Goal: Register for event/course

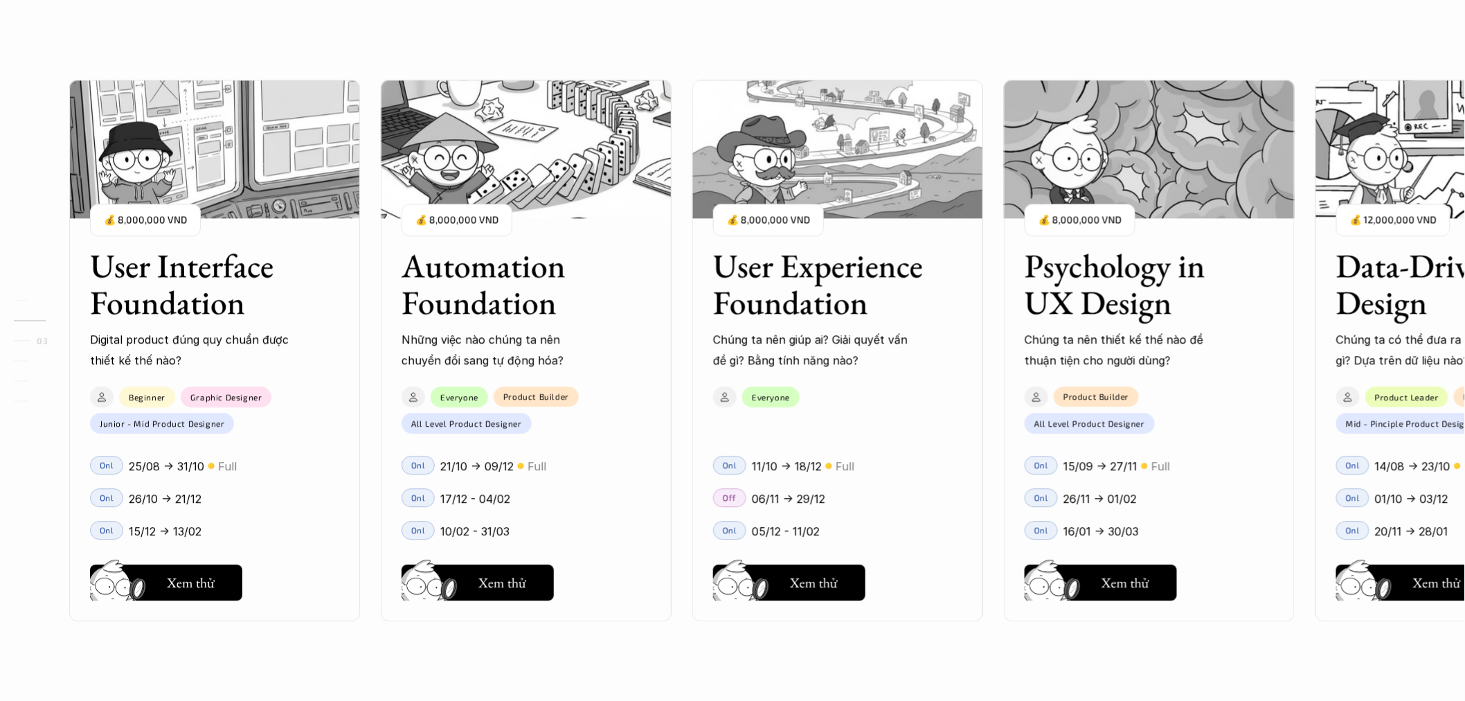
scroll to position [1281, 0]
click at [805, 579] on h5 "Xem thử" at bounding box center [814, 585] width 48 height 19
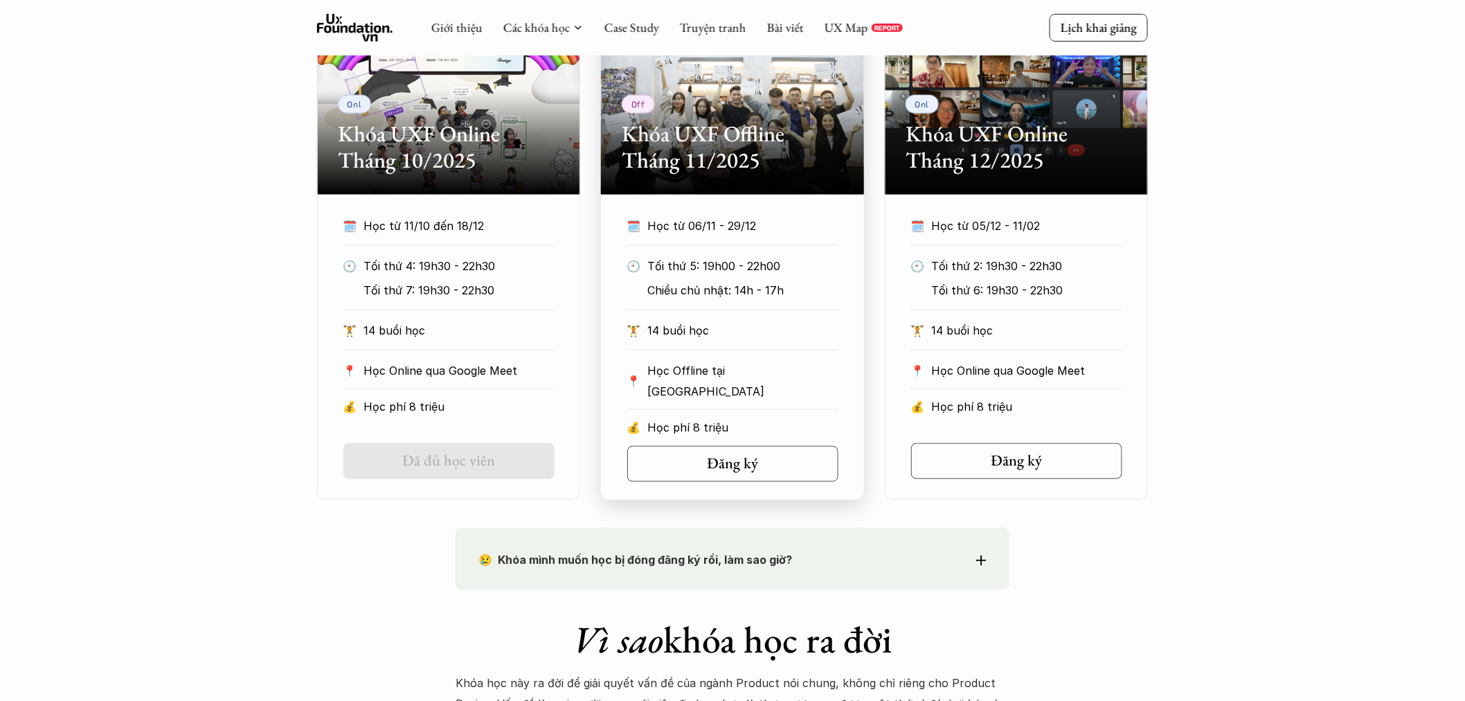
scroll to position [755, 0]
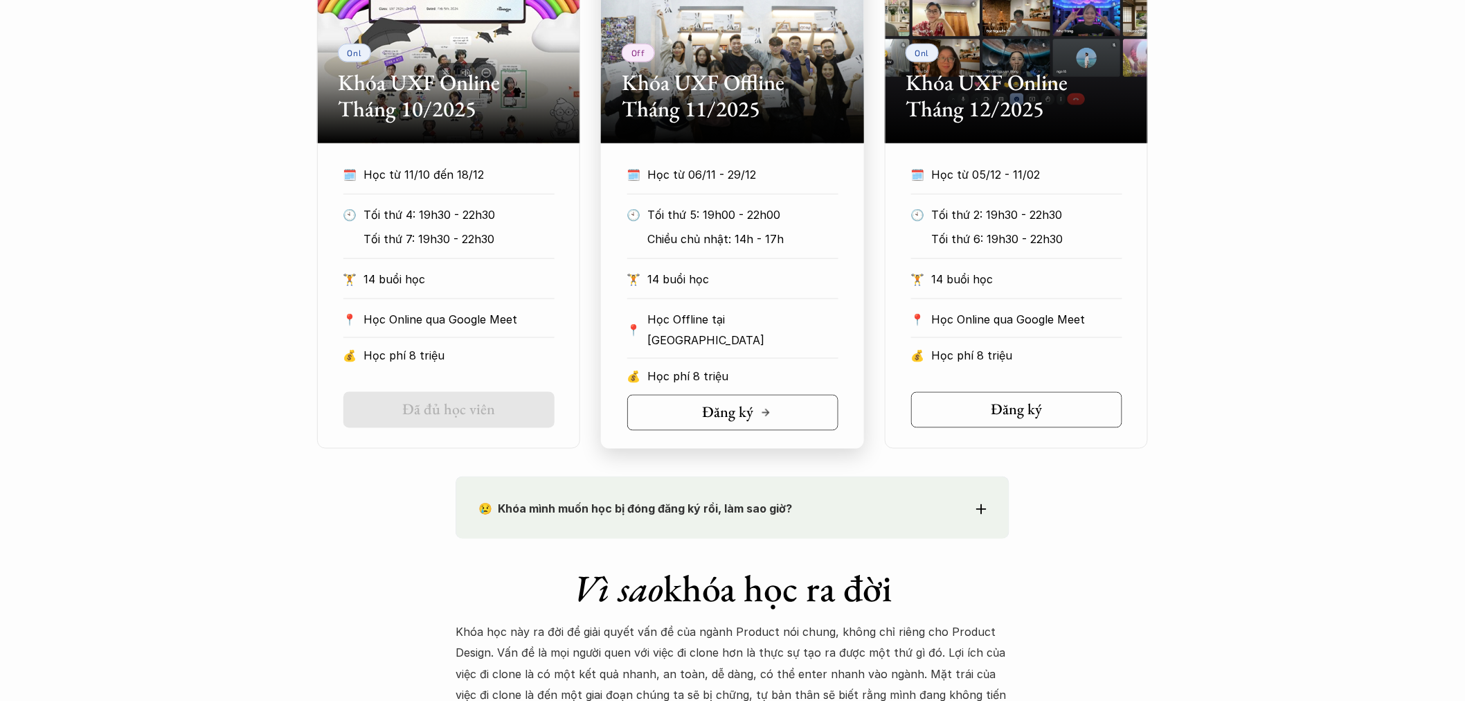
click at [802, 404] on link "Đăng ký" at bounding box center [732, 413] width 211 height 36
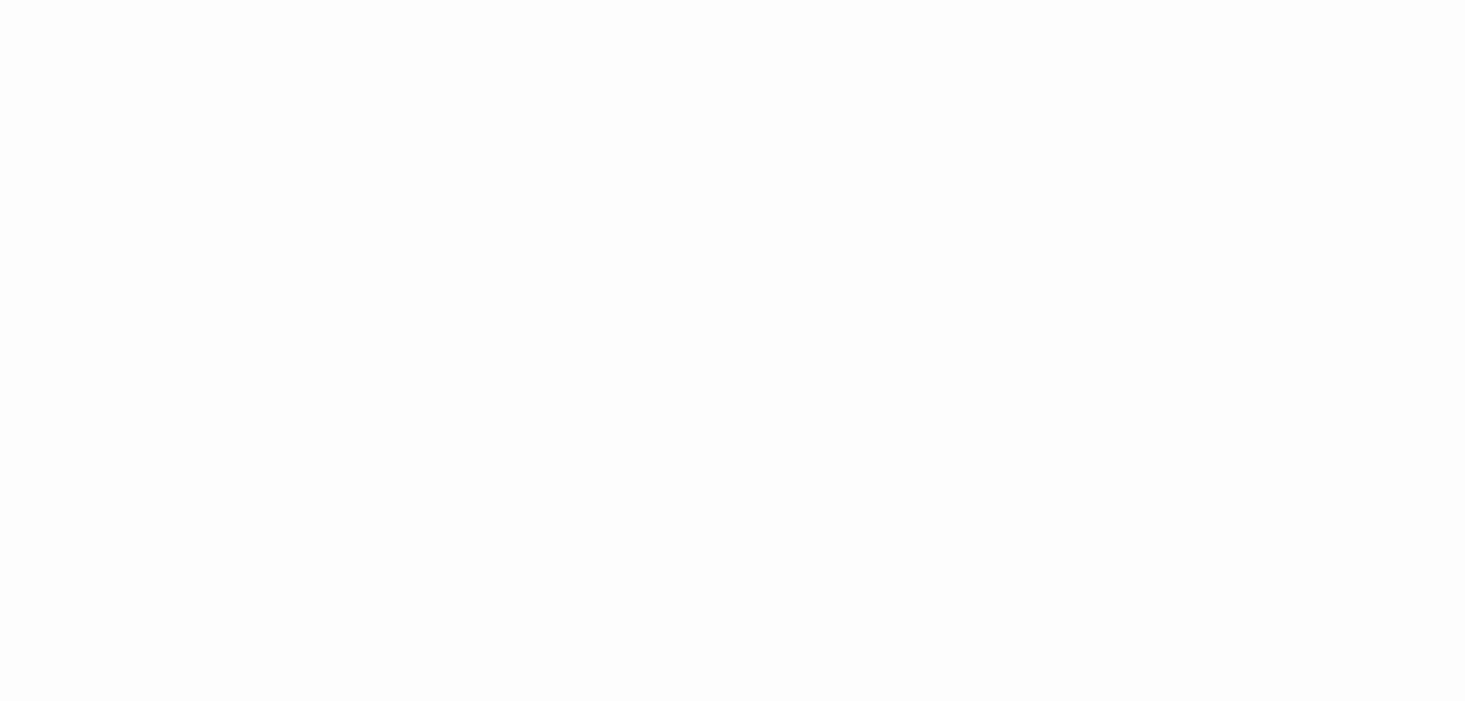
scroll to position [1838, 0]
